Goal: Information Seeking & Learning: Learn about a topic

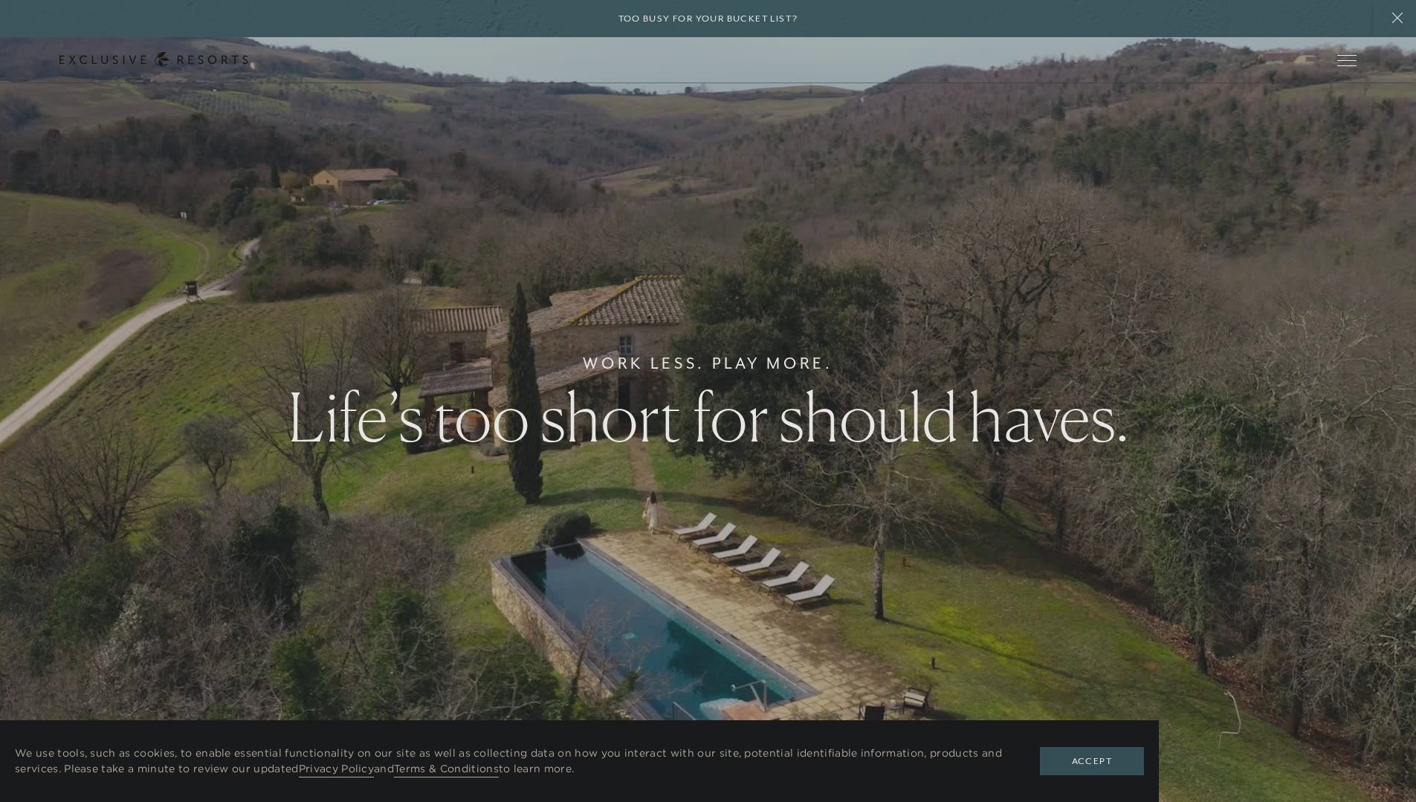
scroll to position [684, 0]
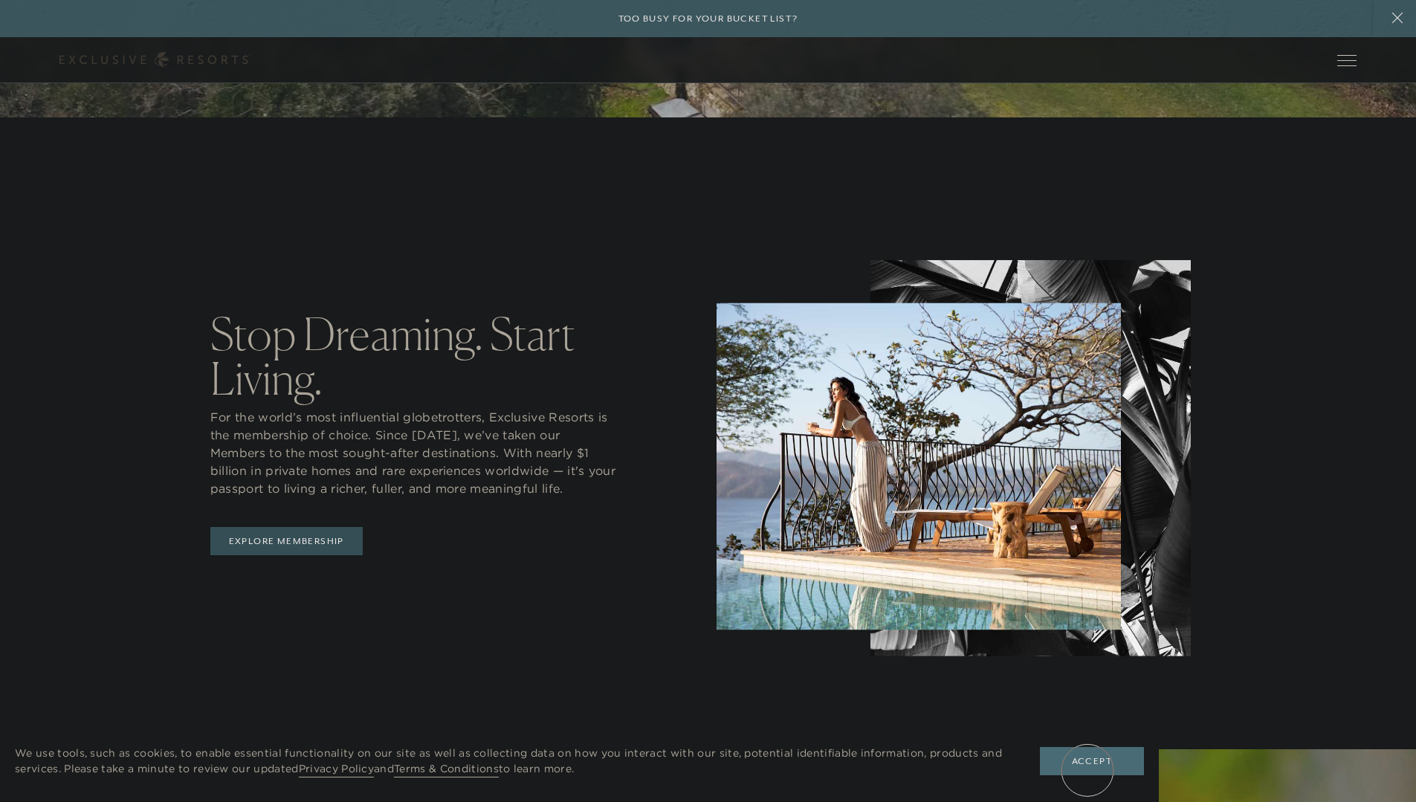
click at [1087, 770] on button "Accept" at bounding box center [1092, 761] width 104 height 28
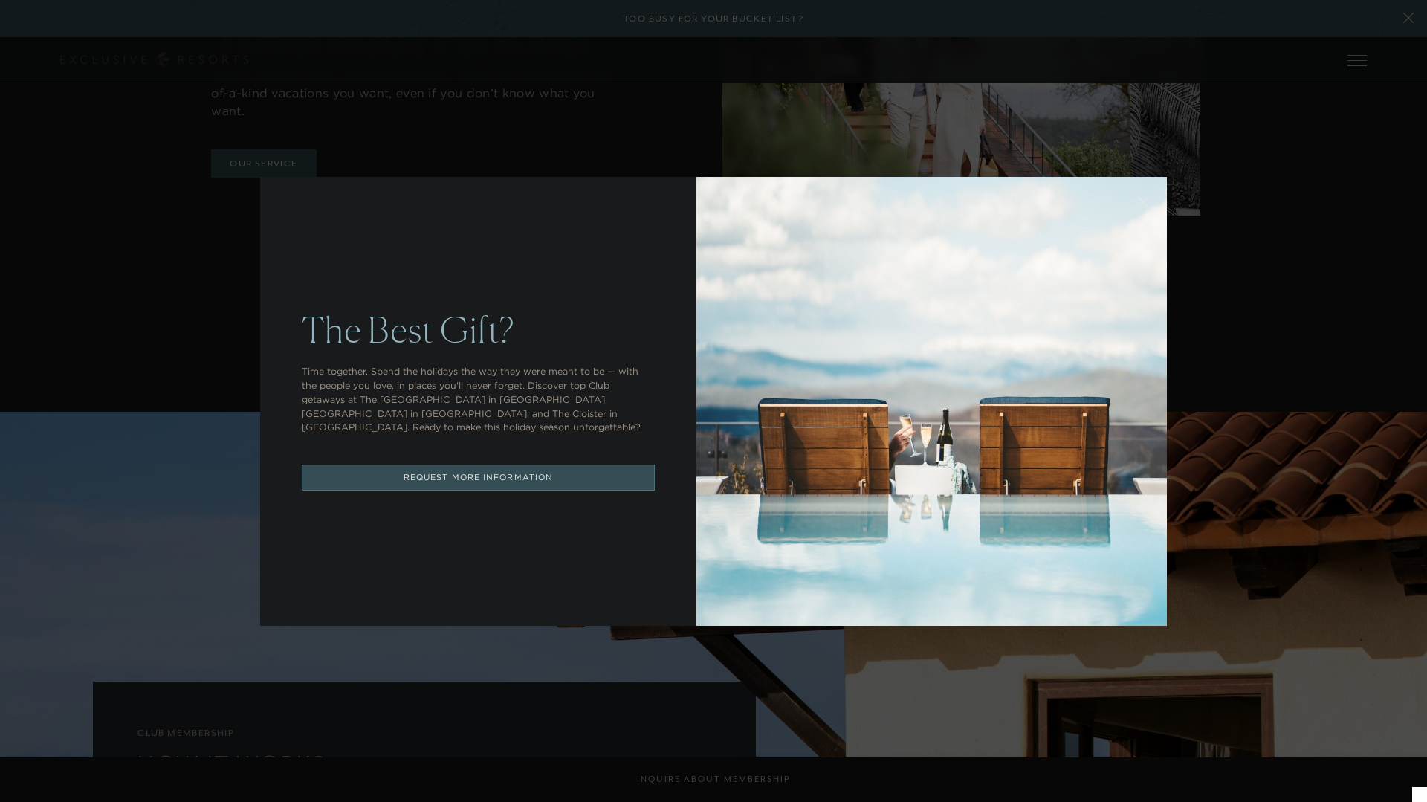
scroll to position [0, 0]
click at [1138, 202] on icon at bounding box center [1143, 201] width 11 height 11
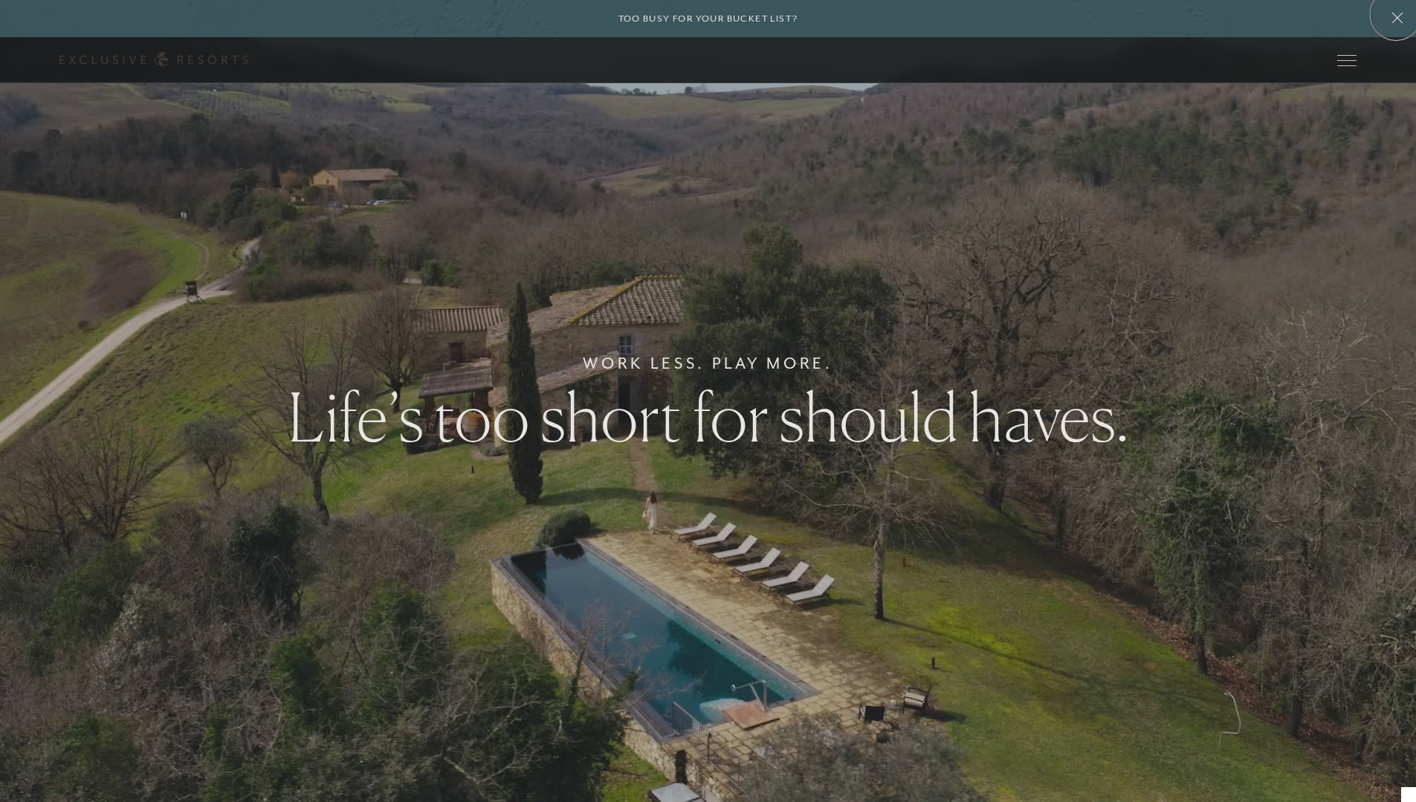
click at [1396, 14] on icon at bounding box center [1397, 18] width 28 height 12
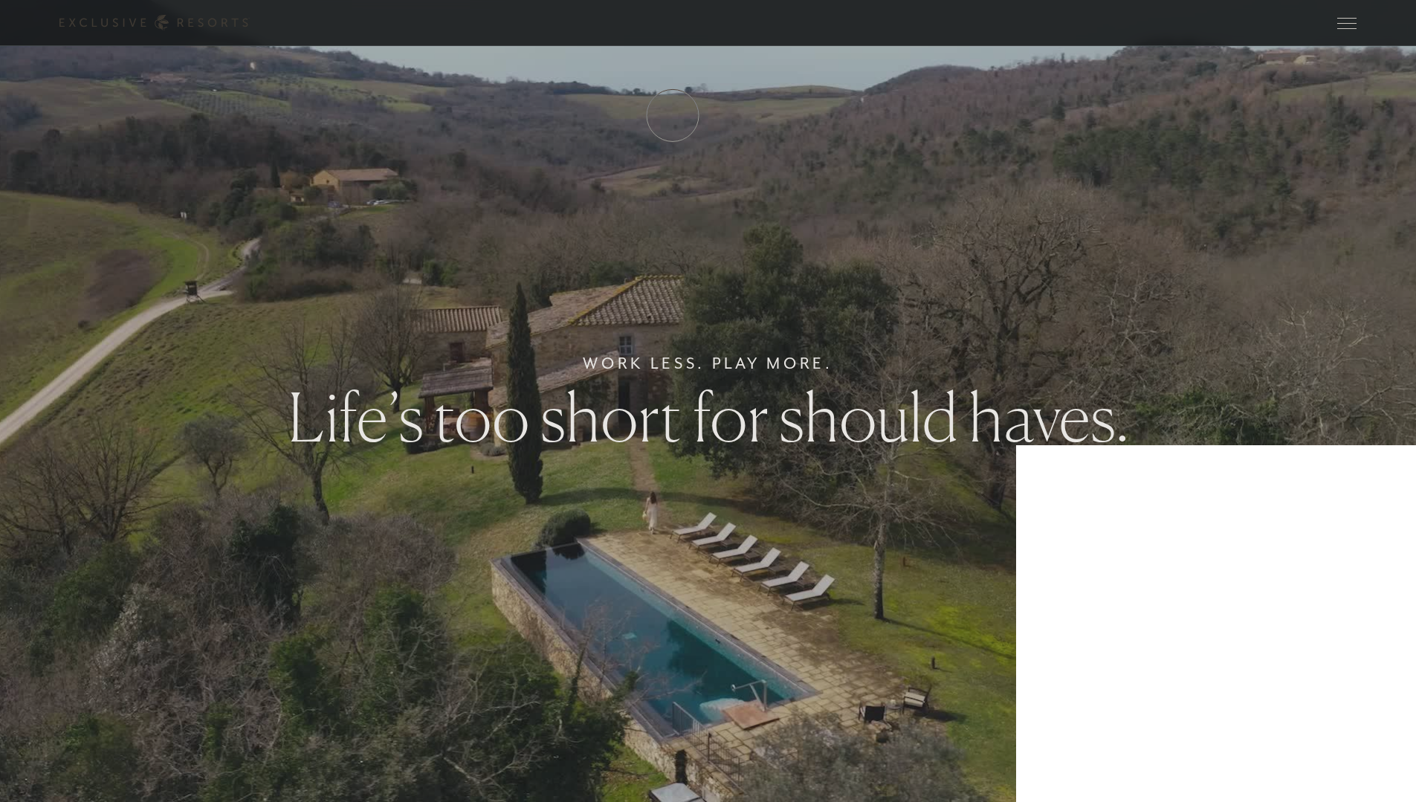
click at [0, 0] on link "How it works" at bounding box center [0, 0] width 0 height 0
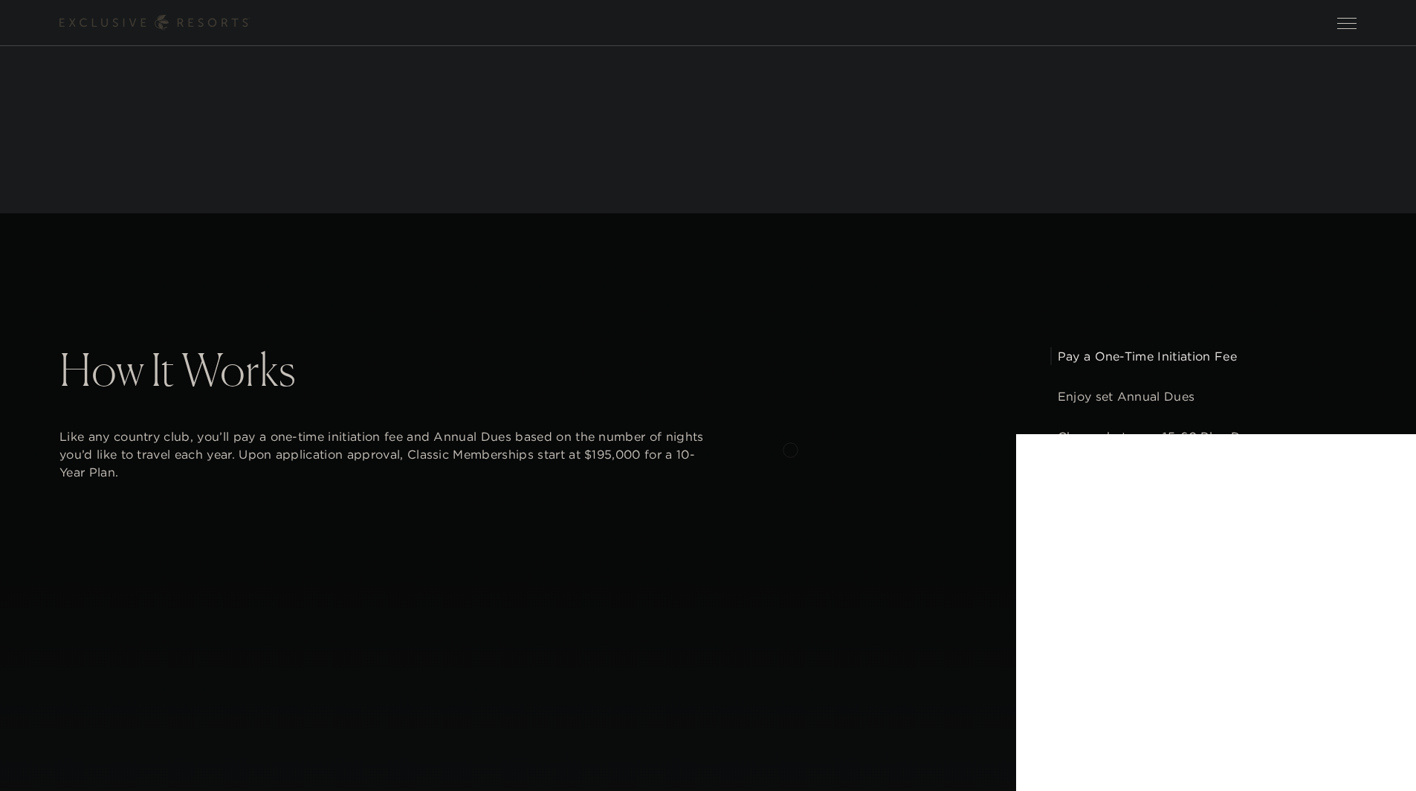
scroll to position [1307, 0]
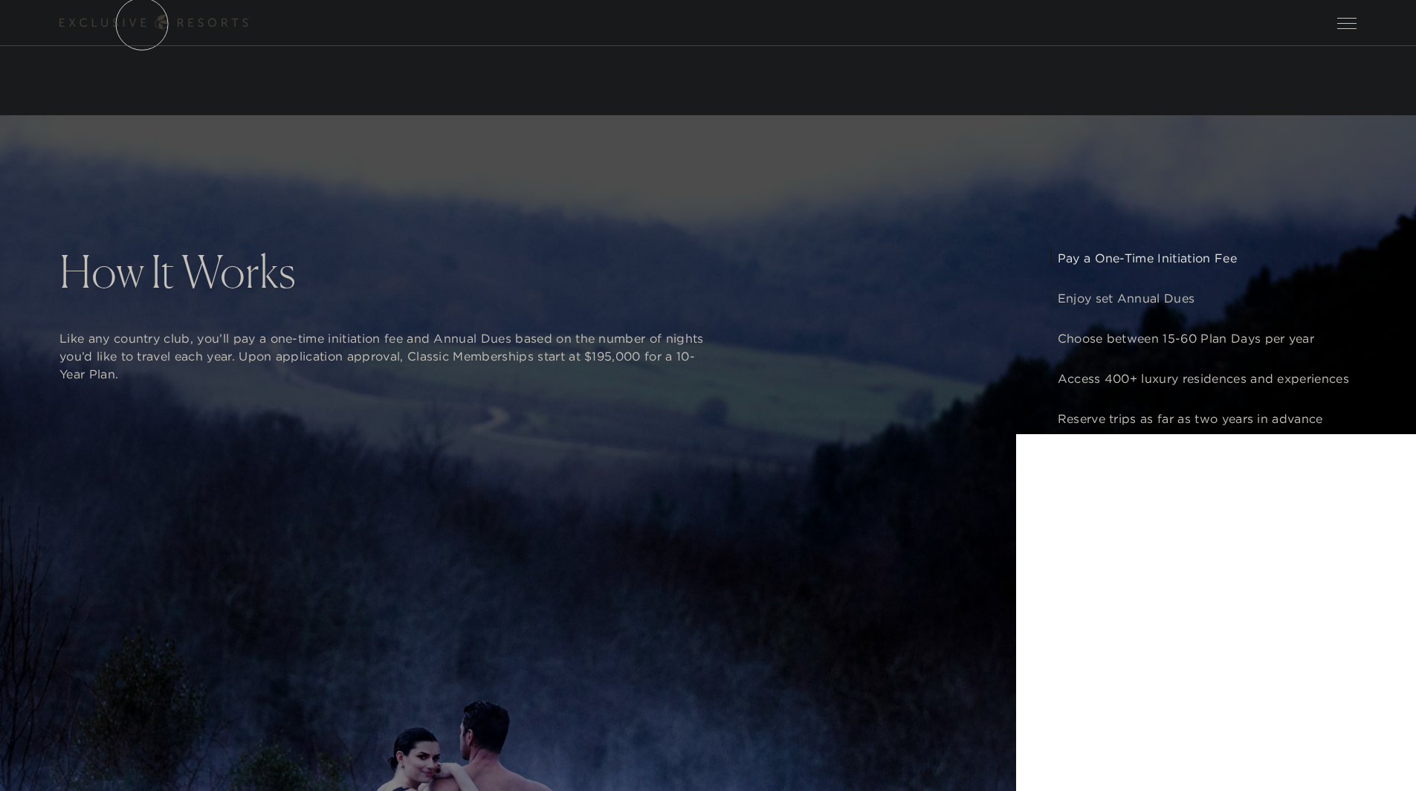
click at [0, 0] on link "Get Started" at bounding box center [0, 0] width 0 height 0
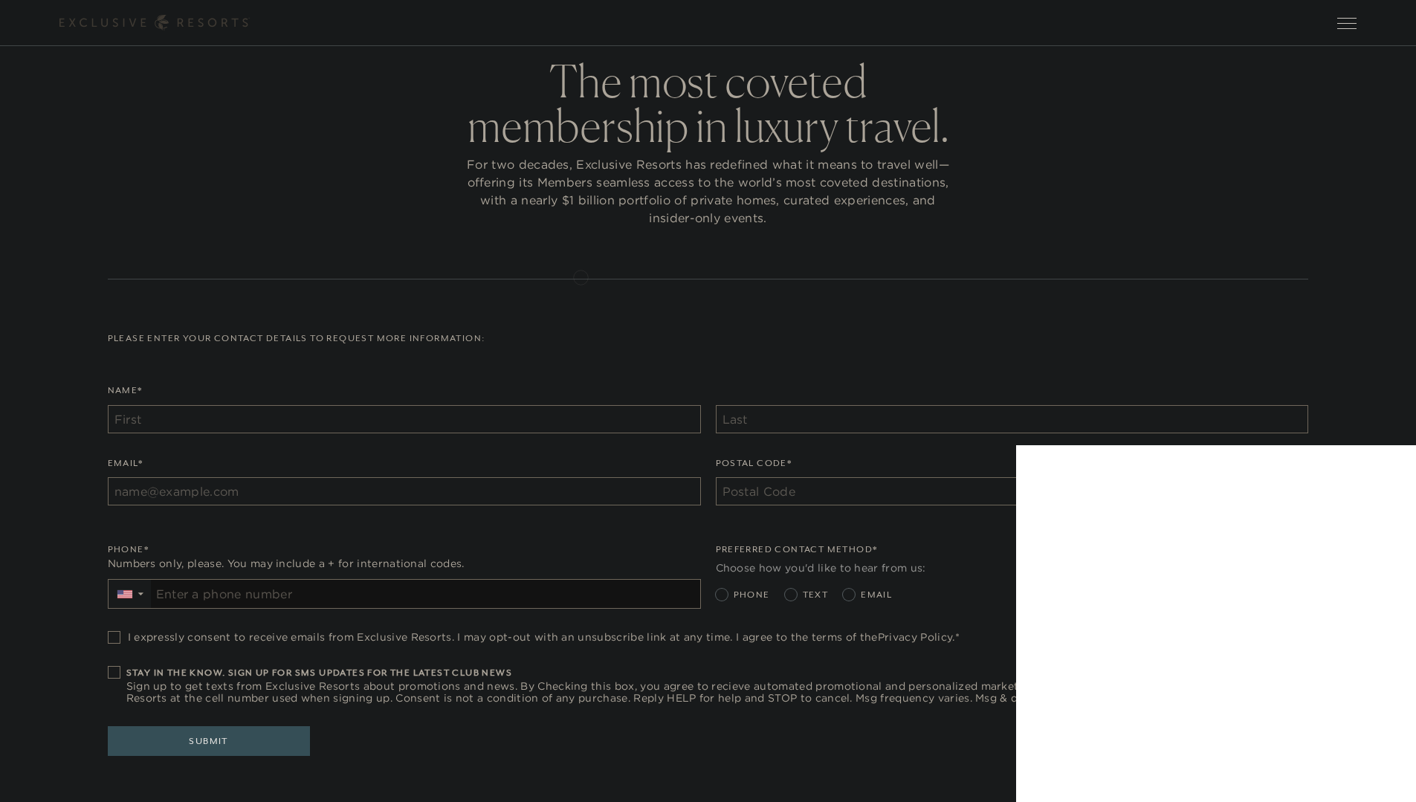
scroll to position [259, 0]
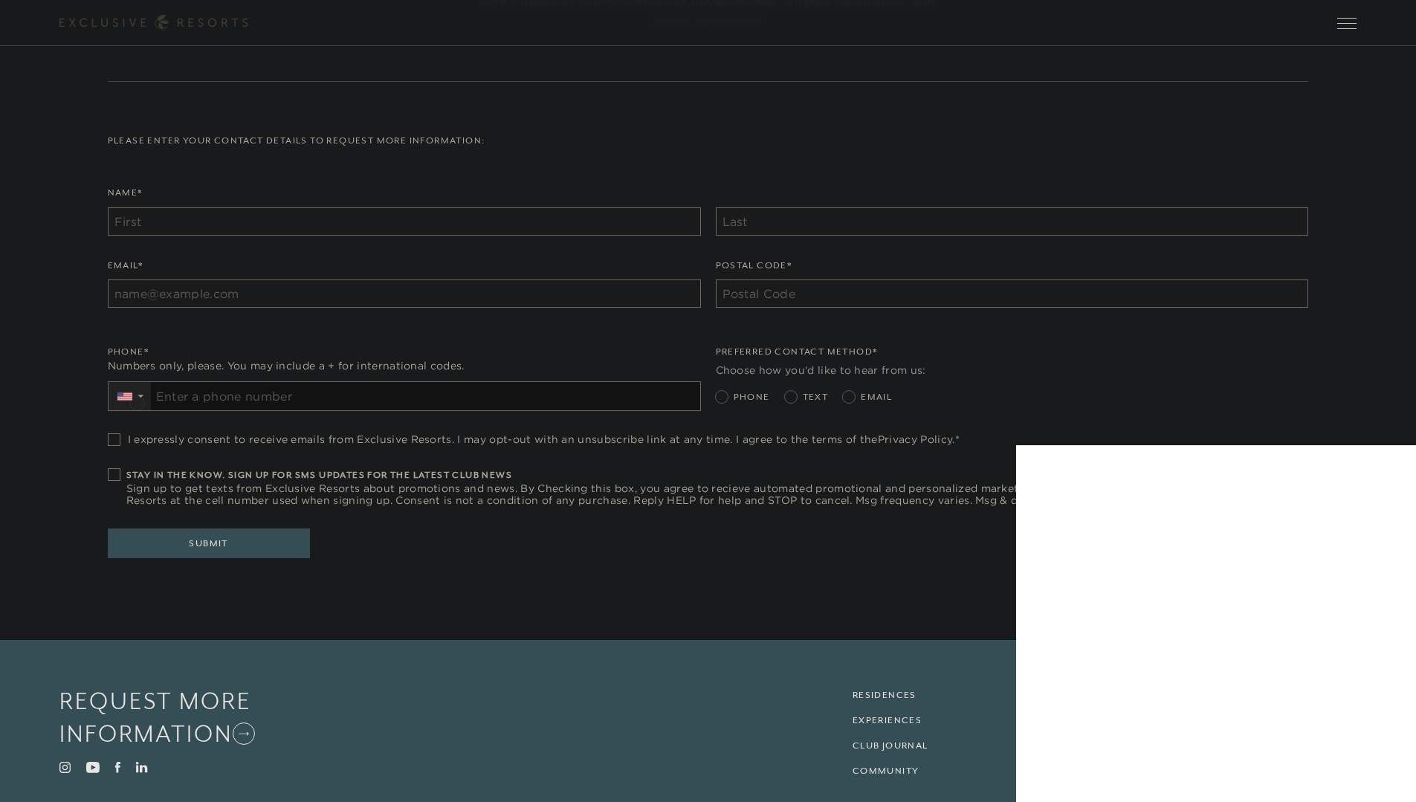
click at [137, 401] on span "▼" at bounding box center [130, 396] width 32 height 18
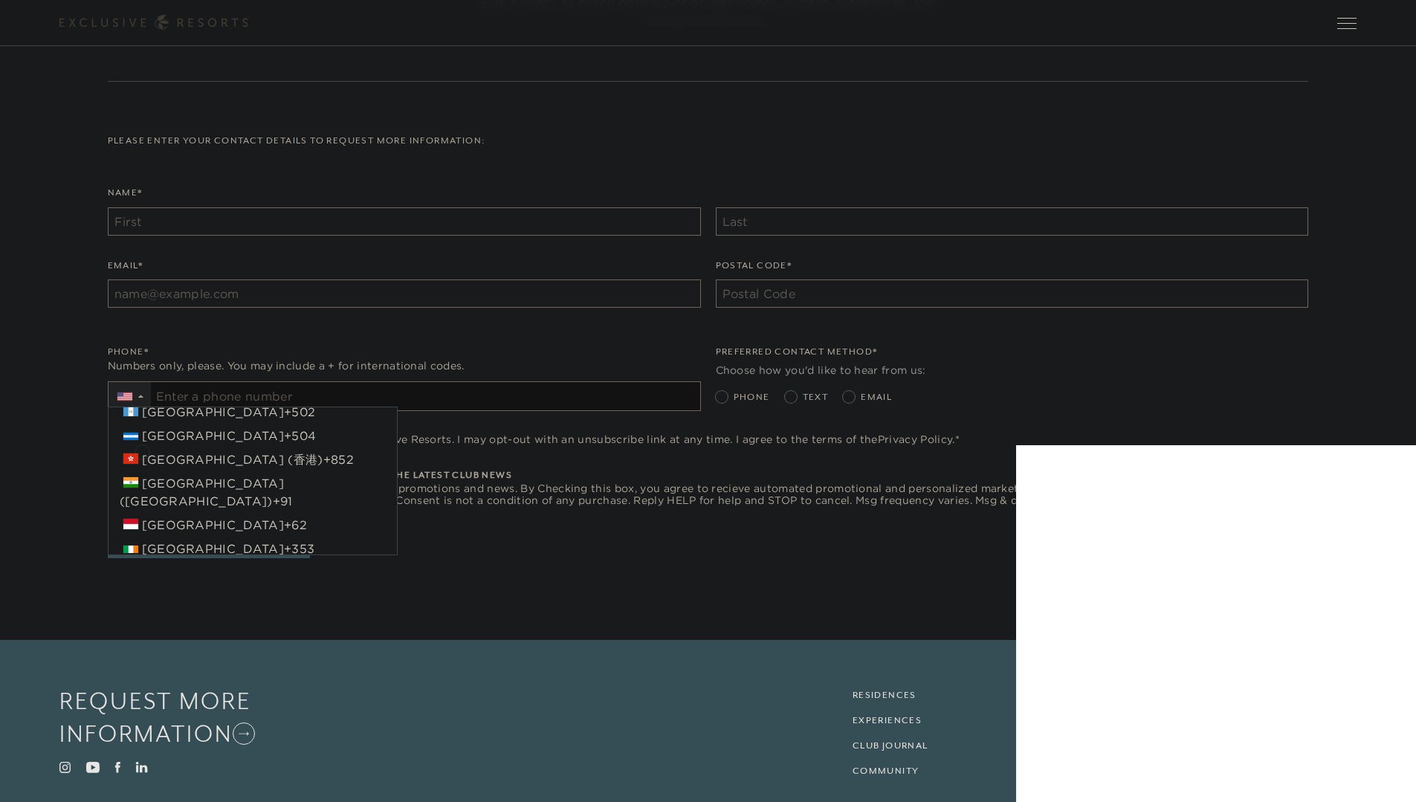
scroll to position [910, 0]
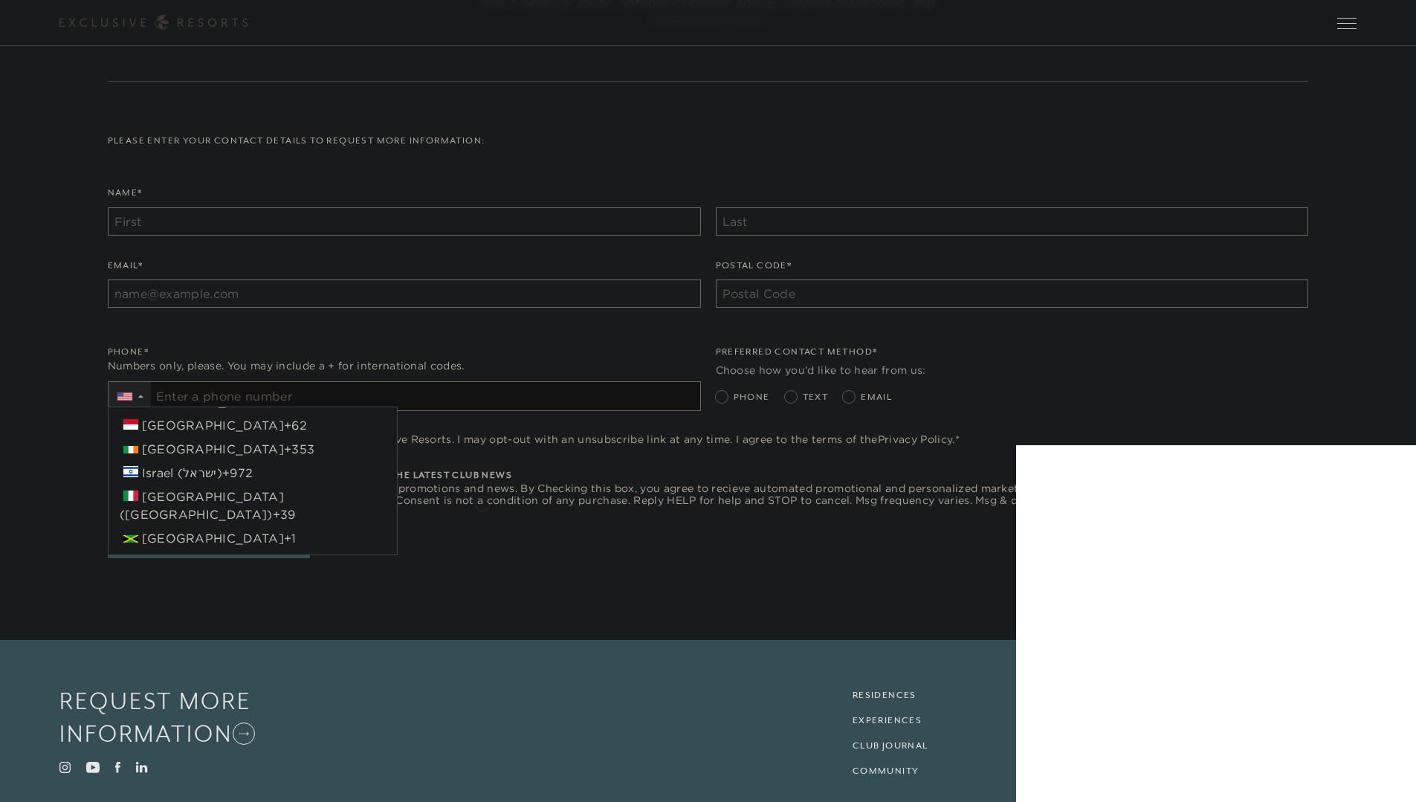
click at [482, 502] on span "Sign up to get texts from Exclusive Resorts about promotions and news. By Check…" at bounding box center [717, 494] width 1182 height 24
checkbox input "true"
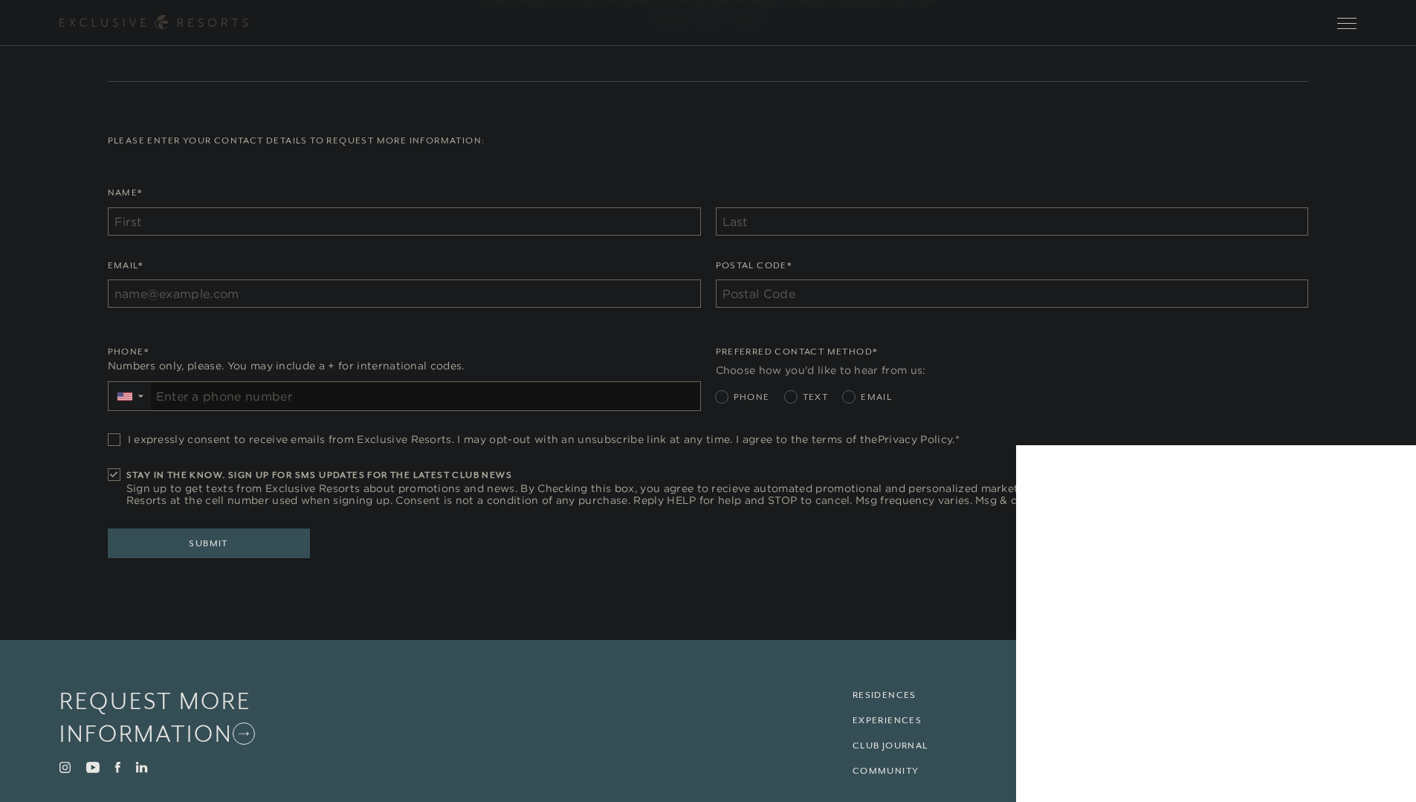
scroll to position [351, 0]
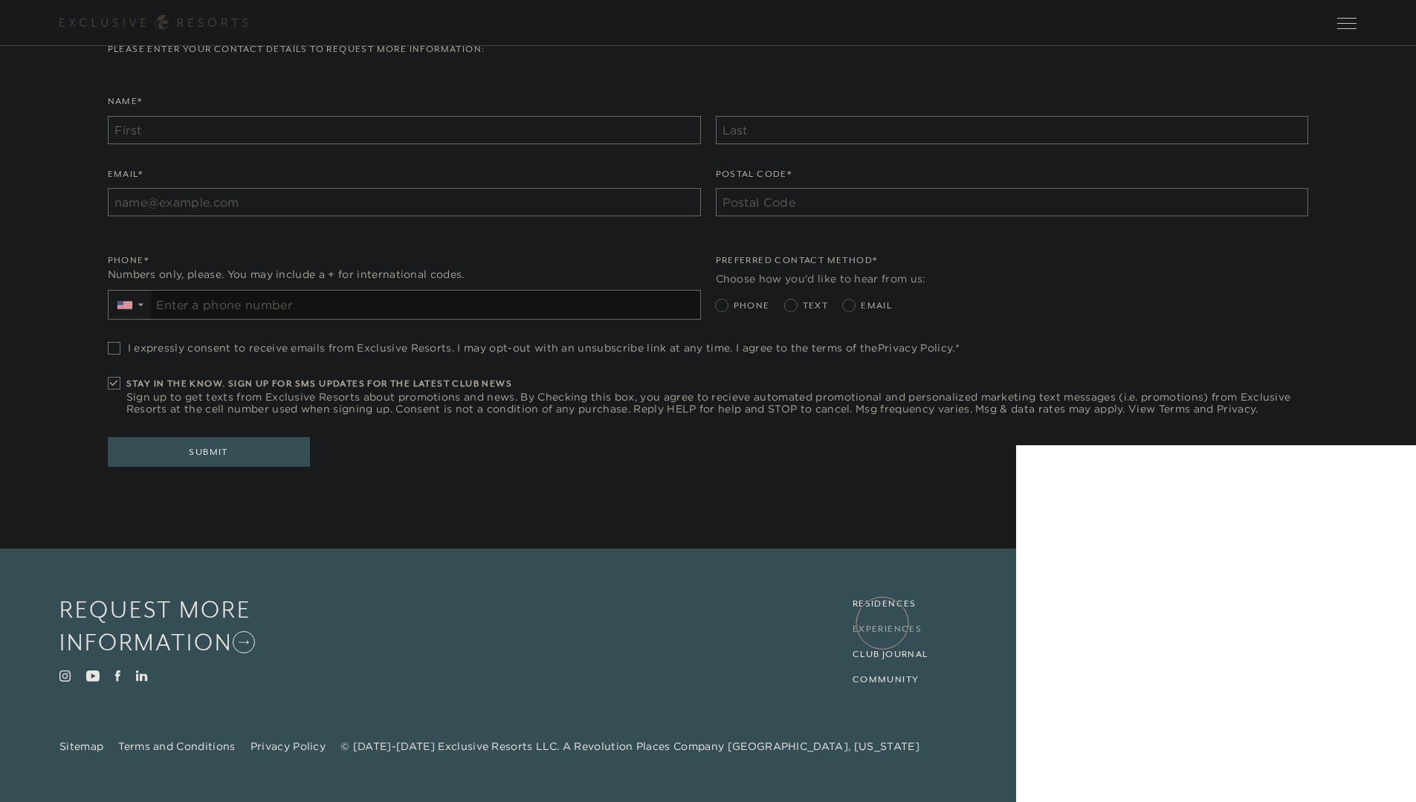
click at [882, 624] on link "Experiences" at bounding box center [886, 629] width 69 height 10
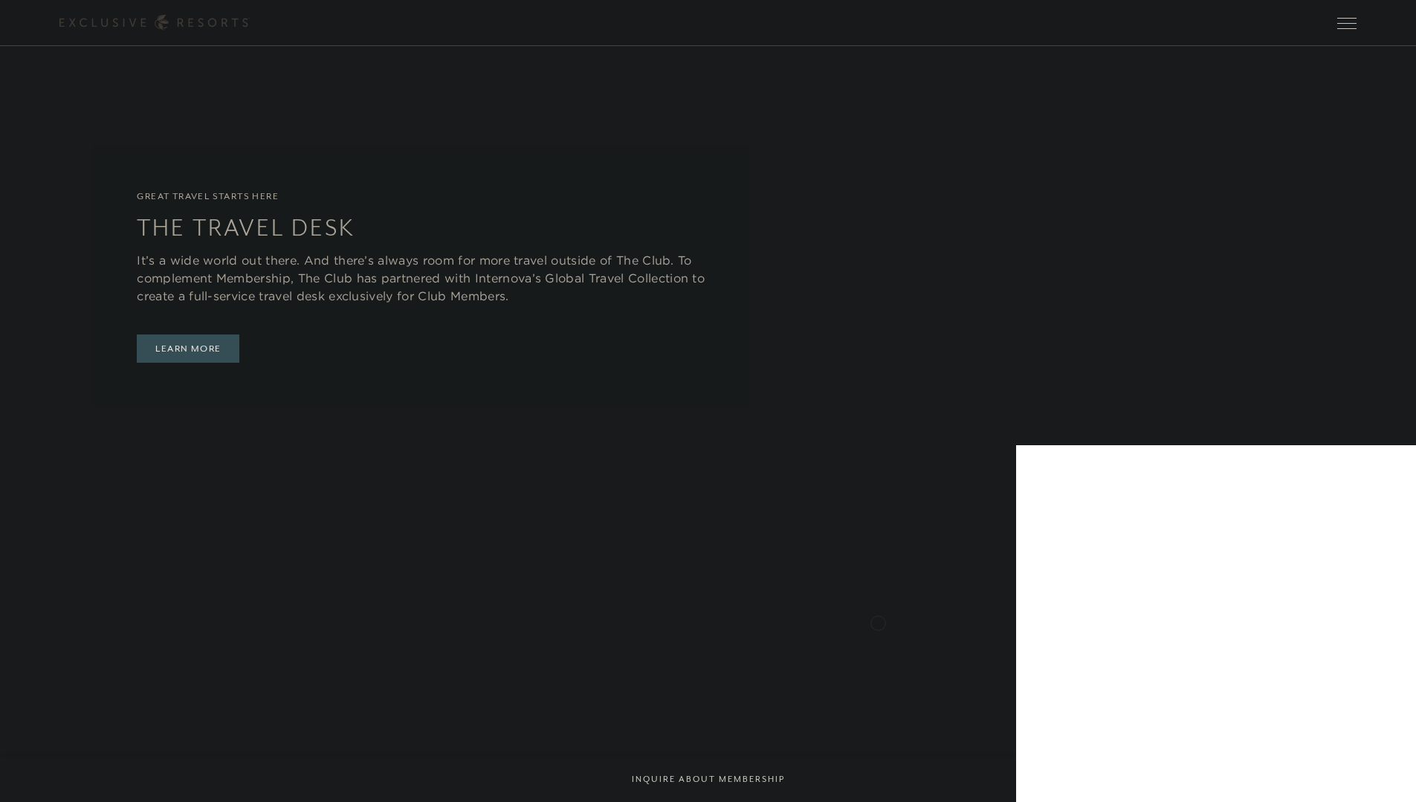
scroll to position [4018, 0]
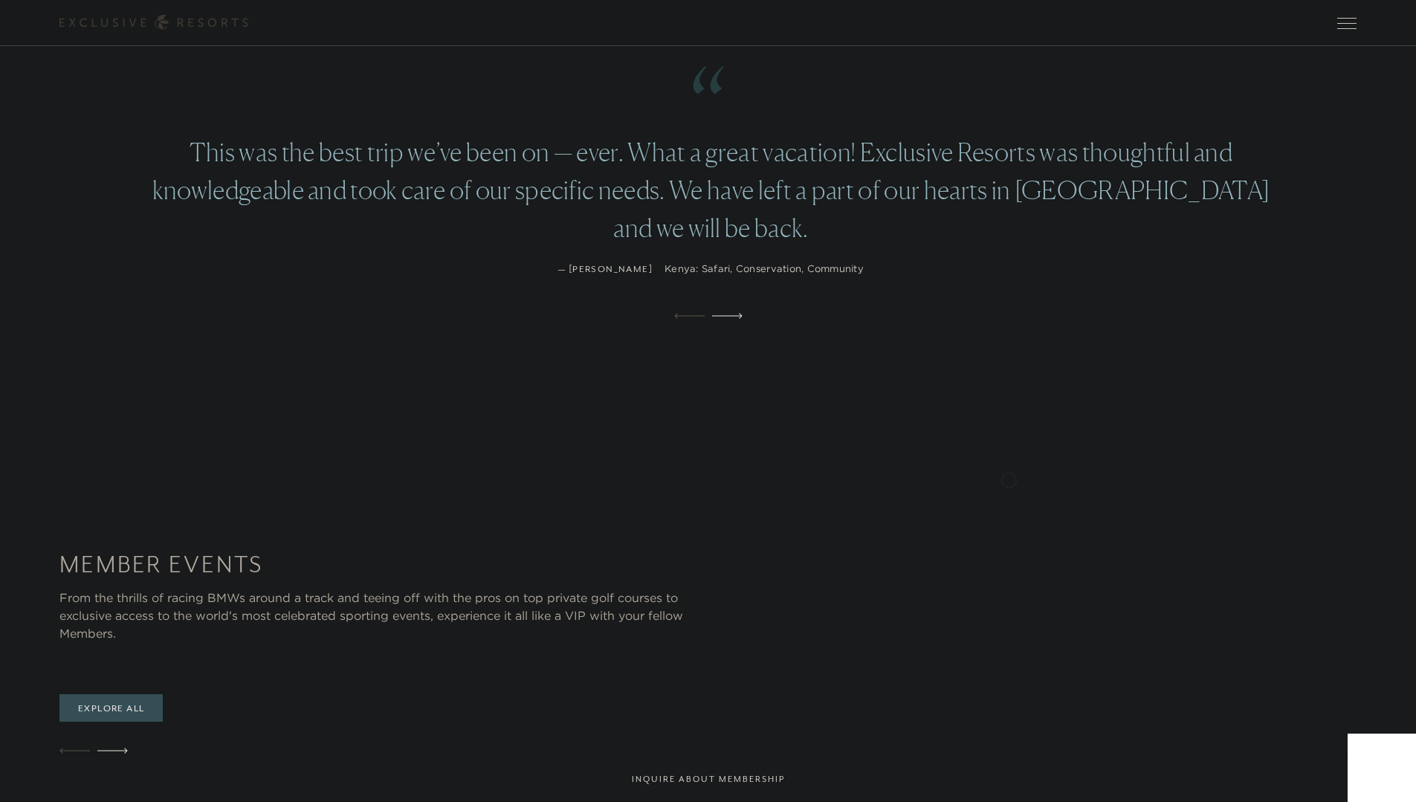
scroll to position [2149, 0]
